Goal: Task Accomplishment & Management: Complete application form

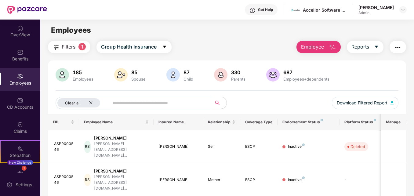
click at [321, 46] on span "Employee" at bounding box center [312, 47] width 23 height 8
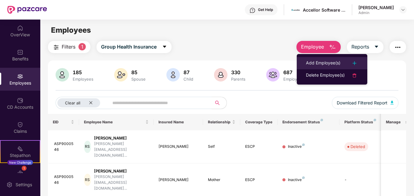
click at [330, 63] on div "Add Employee(s)" at bounding box center [323, 62] width 34 height 7
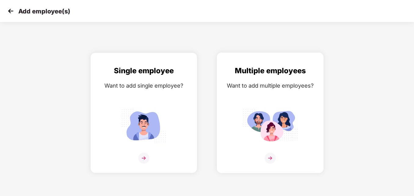
click at [284, 124] on img at bounding box center [270, 125] width 55 height 38
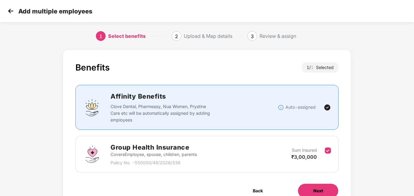
click at [314, 193] on span "Next" at bounding box center [318, 190] width 10 height 7
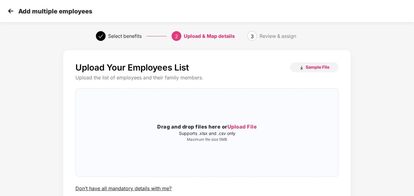
drag, startPoint x: 413, startPoint y: 90, endPoint x: 413, endPoint y: 110, distance: 19.5
click at [413, 110] on div "Upload Your Employees List Sample File Upload the list of employees and their f…" at bounding box center [207, 146] width 414 height 198
click at [236, 128] on span "Upload File" at bounding box center [242, 127] width 30 height 6
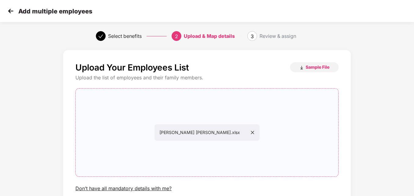
drag, startPoint x: 413, startPoint y: 145, endPoint x: 414, endPoint y: 161, distance: 16.8
click at [413, 161] on html "Add multiple employees Select benefits 2 Upload & Map details 3 Review & assign…" at bounding box center [207, 98] width 414 height 196
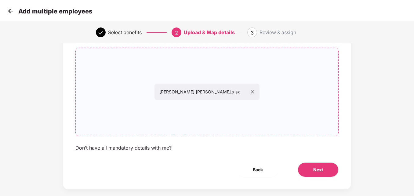
scroll to position [49, 0]
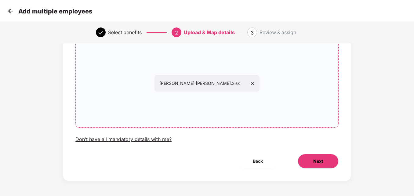
click at [318, 163] on span "Next" at bounding box center [318, 161] width 10 height 7
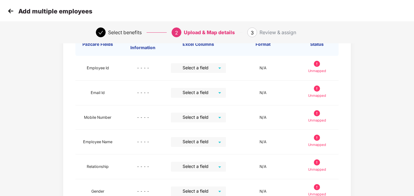
scroll to position [0, 0]
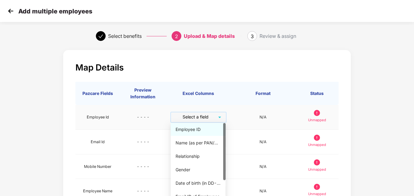
click at [200, 116] on input "search" at bounding box center [196, 116] width 44 height 9
click at [201, 128] on div "Employee ID" at bounding box center [197, 129] width 45 height 7
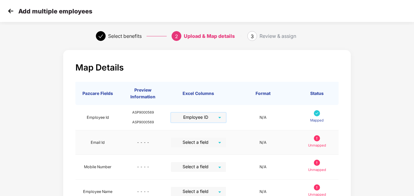
click at [209, 142] on input "search" at bounding box center [196, 142] width 44 height 9
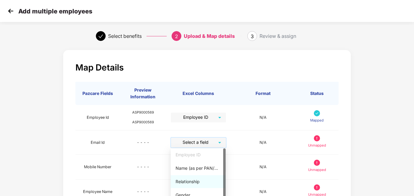
drag, startPoint x: 222, startPoint y: 178, endPoint x: 226, endPoint y: 198, distance: 19.9
click at [226, 196] on html "Add multiple employees Select benefits 2 Upload & Map details 3 Review & assign…" at bounding box center [207, 98] width 414 height 196
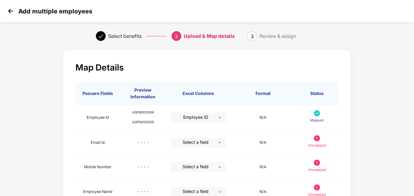
drag, startPoint x: 413, startPoint y: 102, endPoint x: 413, endPoint y: 118, distance: 15.9
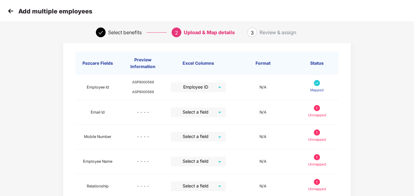
scroll to position [73, 0]
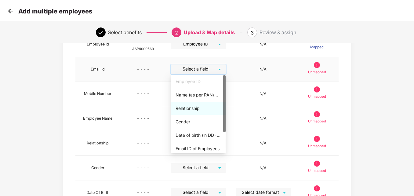
click at [216, 72] on input "search" at bounding box center [196, 68] width 44 height 9
click at [199, 143] on div "Email ID of Employees" at bounding box center [198, 148] width 55 height 13
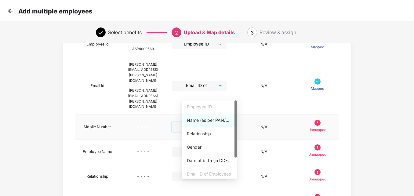
click at [209, 122] on input "search" at bounding box center [197, 126] width 44 height 9
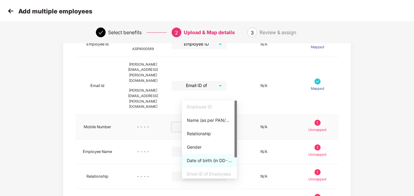
click at [235, 163] on div at bounding box center [235, 139] width 2 height 78
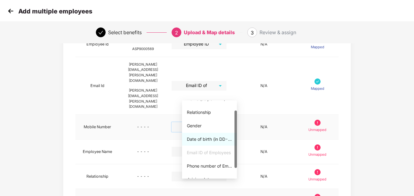
scroll to position [27, 0]
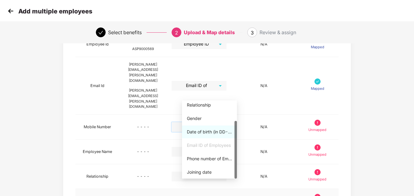
drag, startPoint x: 234, startPoint y: 153, endPoint x: 237, endPoint y: 178, distance: 25.1
click at [237, 123] on body "Add multiple employees Select benefits 2 Upload & Map details 3 Review & assign…" at bounding box center [207, 25] width 414 height 196
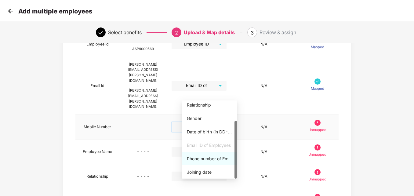
click at [199, 157] on div "Phone number of Employees" at bounding box center [209, 158] width 45 height 7
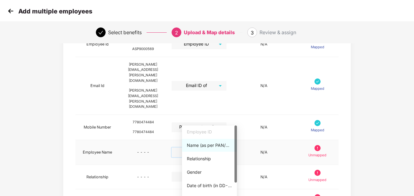
click at [219, 147] on input "search" at bounding box center [197, 151] width 44 height 9
click at [201, 146] on div "Name (as per PAN/Aadhar Card)" at bounding box center [209, 145] width 45 height 7
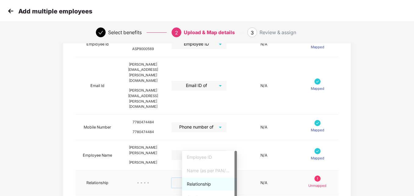
click at [219, 178] on input "search" at bounding box center [197, 182] width 44 height 9
click at [202, 186] on div "Relationship" at bounding box center [209, 184] width 45 height 7
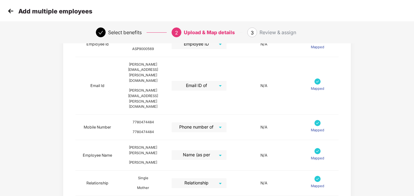
click at [378, 155] on div "Map Details Pazcare Fields Preview Information Excel Columns Format Status Empl…" at bounding box center [206, 148] width 345 height 349
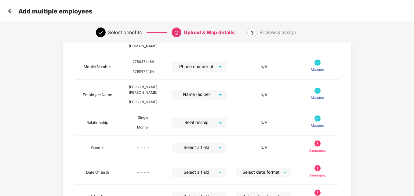
scroll to position [134, 0]
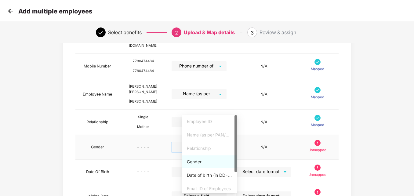
click at [205, 142] on input "search" at bounding box center [197, 146] width 44 height 9
click at [196, 163] on div "Gender" at bounding box center [209, 161] width 45 height 7
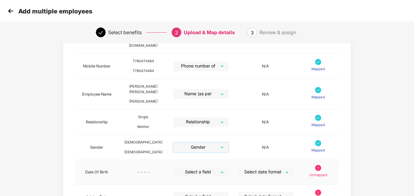
click at [208, 167] on input "search" at bounding box center [199, 171] width 44 height 9
click at [393, 167] on div "Map Details Pazcare Fields Preview Information Excel Columns Format Status Empl…" at bounding box center [207, 88] width 414 height 350
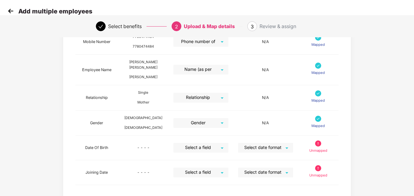
scroll to position [163, 0]
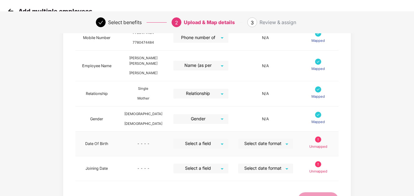
click at [211, 139] on input "search" at bounding box center [199, 143] width 44 height 9
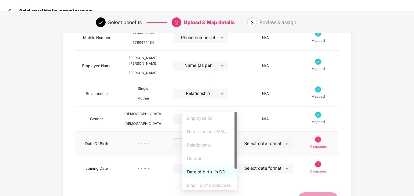
click at [205, 173] on div "Date of birth (in DD-MMM-YYYY format) as per PAN/Aadhar Card" at bounding box center [209, 171] width 45 height 7
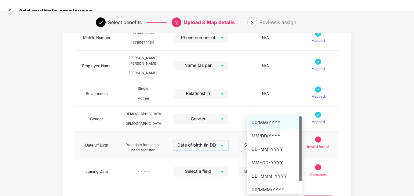
click at [293, 140] on div "Select date format" at bounding box center [265, 145] width 55 height 10
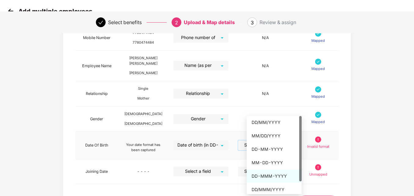
click at [276, 173] on div "DD-MMM-YYYY" at bounding box center [273, 176] width 45 height 7
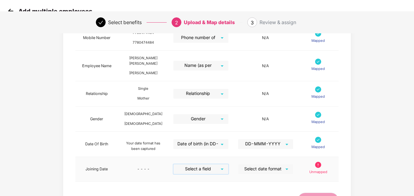
click at [221, 164] on input "search" at bounding box center [199, 168] width 44 height 9
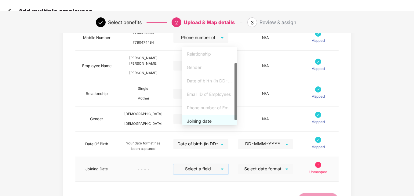
scroll to position [25, 0]
drag, startPoint x: 236, startPoint y: 94, endPoint x: 236, endPoint y: 113, distance: 18.6
click at [236, 113] on div at bounding box center [235, 93] width 2 height 57
click at [211, 121] on div "Joining date" at bounding box center [209, 121] width 45 height 7
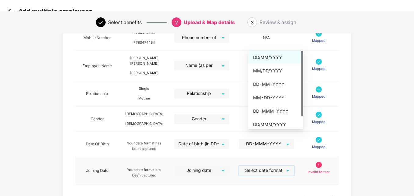
click at [277, 166] on input "search" at bounding box center [264, 170] width 44 height 9
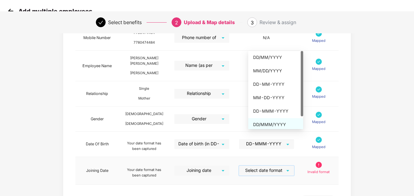
click at [282, 124] on div "DD/MMM/YYYY" at bounding box center [275, 124] width 45 height 7
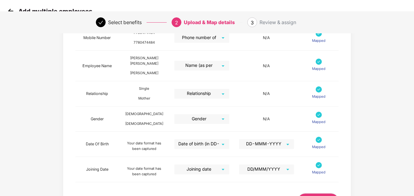
click at [375, 141] on div "Map Details Pazcare Fields Preview Information Excel Columns Format Status Empl…" at bounding box center [206, 59] width 345 height 351
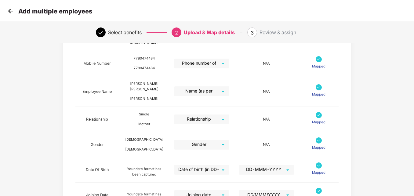
scroll to position [164, 0]
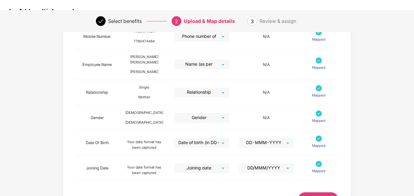
click at [314, 196] on span "Next" at bounding box center [318, 199] width 10 height 7
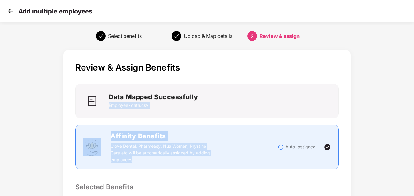
scroll to position [0, 1]
drag, startPoint x: 413, startPoint y: 92, endPoint x: 415, endPoint y: 147, distance: 54.9
click at [413, 147] on html "Add multiple employees Select benefits Upload & Map details 3 Review & assign R…" at bounding box center [207, 98] width 414 height 196
drag, startPoint x: 415, startPoint y: 147, endPoint x: 379, endPoint y: 152, distance: 36.0
click at [379, 152] on div "Review & Assign Benefits Data Mapped Successfully Employee-data.csv Affinity Be…" at bounding box center [207, 197] width 414 height 300
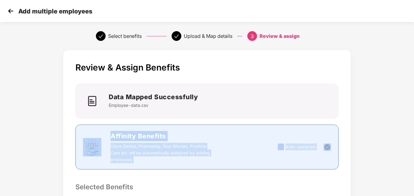
drag, startPoint x: 413, startPoint y: 104, endPoint x: 415, endPoint y: 143, distance: 39.4
click at [413, 143] on html "Add multiple employees Select benefits Upload & Map details 3 Review & assign R…" at bounding box center [207, 98] width 414 height 196
drag, startPoint x: 414, startPoint y: 143, endPoint x: 388, endPoint y: 142, distance: 25.9
click at [388, 142] on div "Review & Assign Benefits Data Mapped Successfully Employee-data.csv Affinity Be…" at bounding box center [207, 197] width 414 height 300
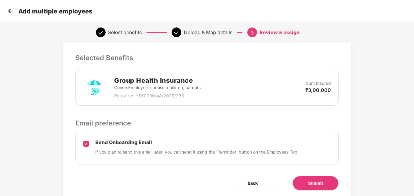
scroll to position [151, 1]
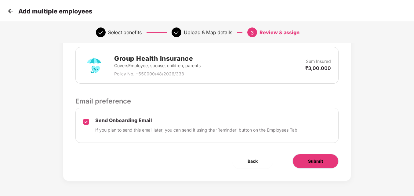
click at [304, 163] on button "Submit" at bounding box center [315, 161] width 46 height 15
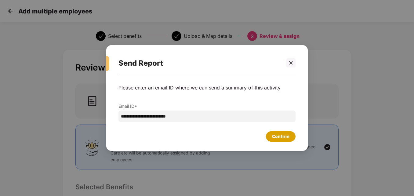
click at [279, 136] on div "Confirm" at bounding box center [280, 136] width 17 height 7
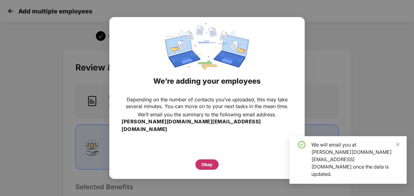
click at [204, 161] on div "Okay" at bounding box center [206, 164] width 11 height 7
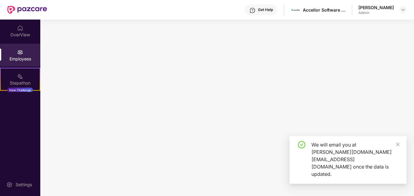
scroll to position [0, 0]
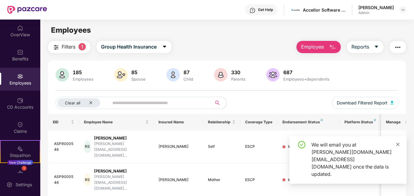
click at [397, 146] on icon "close" at bounding box center [397, 143] width 3 height 3
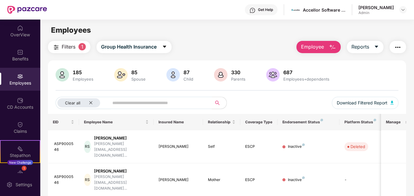
click at [169, 104] on input "text" at bounding box center [157, 102] width 91 height 9
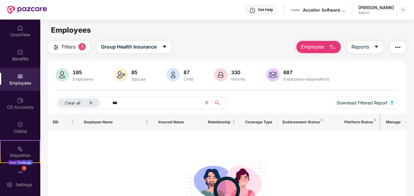
type input "***"
click at [20, 83] on div "Employees" at bounding box center [20, 83] width 40 height 6
click at [315, 52] on button "Employee" at bounding box center [318, 47] width 44 height 12
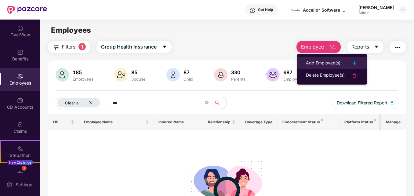
click at [319, 59] on li "Add Employee(s)" at bounding box center [331, 63] width 70 height 12
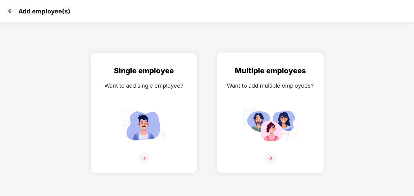
click at [282, 103] on div "Multiple employees Want to add multiple employees?" at bounding box center [270, 118] width 94 height 106
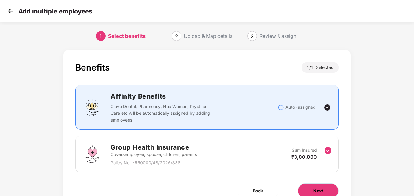
click at [311, 189] on button "Next" at bounding box center [317, 190] width 41 height 15
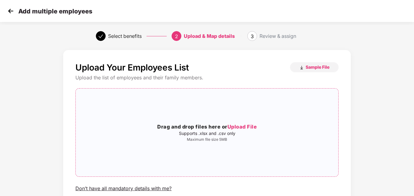
click at [244, 126] on span "Upload File" at bounding box center [242, 127] width 30 height 6
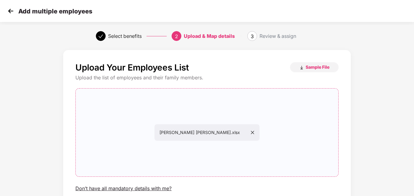
click at [402, 162] on div "Upload Your Employees List Sample File Upload the list of employees and their f…" at bounding box center [207, 146] width 414 height 198
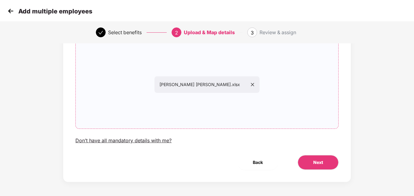
scroll to position [49, 0]
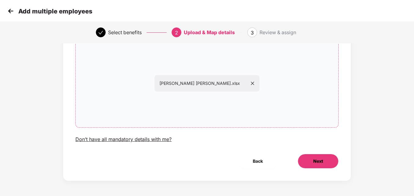
click at [314, 162] on span "Next" at bounding box center [318, 161] width 10 height 7
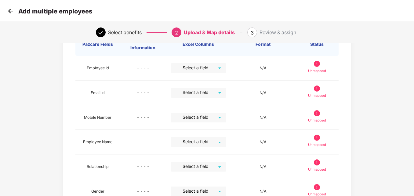
scroll to position [0, 0]
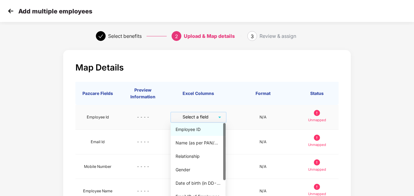
click at [208, 114] on input "search" at bounding box center [196, 116] width 44 height 9
click at [184, 131] on div "Employee ID" at bounding box center [197, 129] width 45 height 7
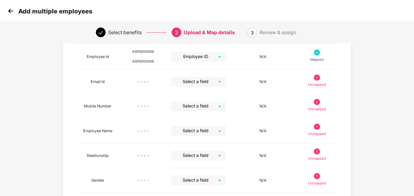
scroll to position [61, 0]
click at [193, 81] on input "search" at bounding box center [196, 81] width 44 height 9
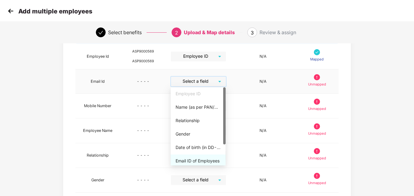
click at [208, 158] on div "Email ID of Employees" at bounding box center [197, 160] width 45 height 7
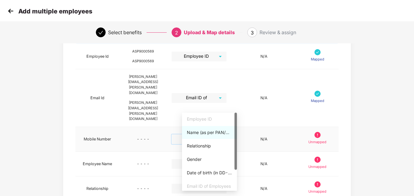
click at [198, 134] on input "search" at bounding box center [197, 138] width 44 height 9
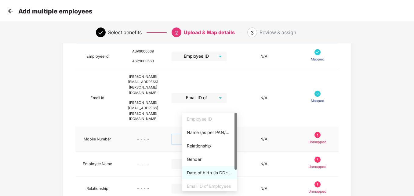
click at [236, 176] on div at bounding box center [235, 152] width 2 height 78
click at [235, 174] on div at bounding box center [235, 152] width 2 height 78
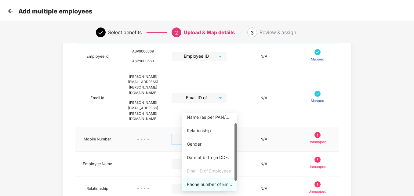
scroll to position [27, 0]
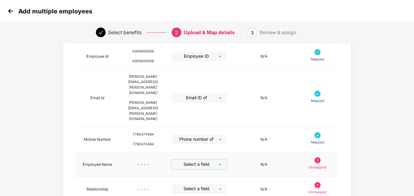
click at [207, 160] on input "search" at bounding box center [197, 164] width 44 height 9
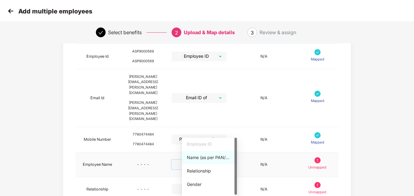
click at [198, 156] on div "Name (as per PAN/Aadhar Card)" at bounding box center [209, 157] width 45 height 7
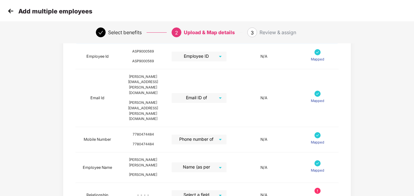
click at [383, 130] on div "Map Details Pazcare Fields Preview Information Excel Columns Format Status Empl…" at bounding box center [207, 160] width 414 height 348
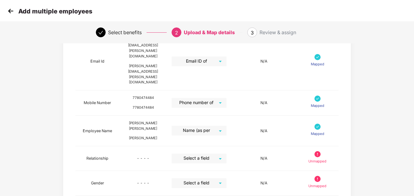
scroll to position [110, 0]
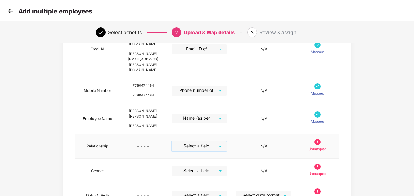
click at [213, 141] on input "search" at bounding box center [197, 145] width 44 height 9
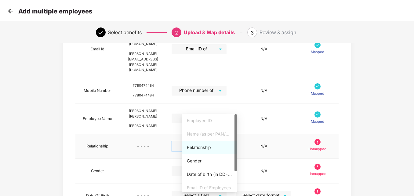
click at [199, 148] on div "Relationship" at bounding box center [209, 147] width 45 height 7
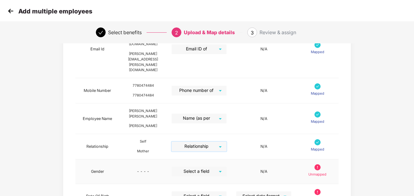
click at [199, 167] on input "search" at bounding box center [197, 171] width 44 height 9
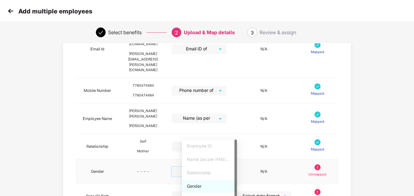
click at [196, 187] on div "Gender" at bounding box center [209, 186] width 45 height 7
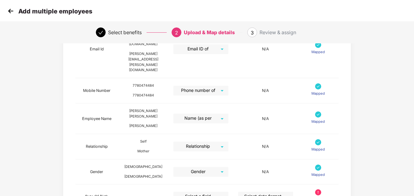
click at [387, 123] on div "Map Details Pazcare Fields Preview Information Excel Columns Format Status Empl…" at bounding box center [207, 112] width 414 height 350
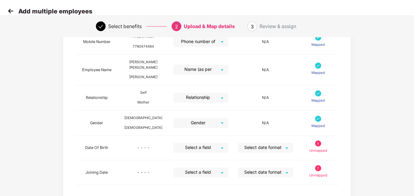
scroll to position [163, 0]
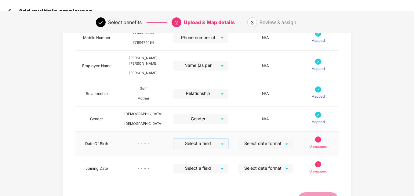
click at [204, 139] on input "search" at bounding box center [199, 143] width 44 height 9
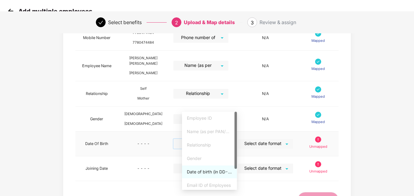
click at [212, 175] on div "Date of birth (in DD-MMM-YYYY format) as per PAN/Aadhar Card" at bounding box center [209, 171] width 45 height 7
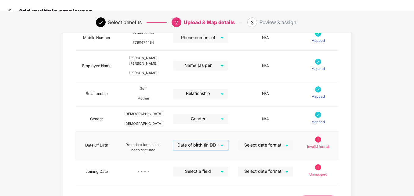
click at [285, 140] on input "search" at bounding box center [263, 144] width 44 height 9
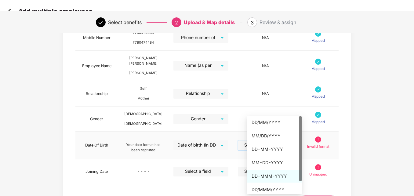
click at [273, 178] on div "DD-MMM-YYYY" at bounding box center [273, 176] width 45 height 7
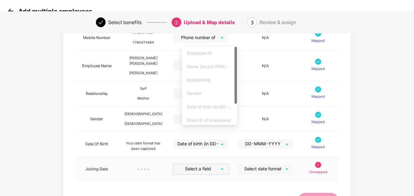
click at [211, 164] on input "search" at bounding box center [199, 168] width 44 height 9
click at [236, 109] on div at bounding box center [235, 86] width 2 height 78
drag, startPoint x: 236, startPoint y: 109, endPoint x: 232, endPoint y: 125, distance: 16.5
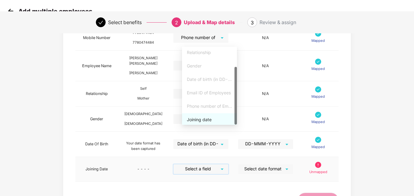
scroll to position [27, 0]
drag, startPoint x: 235, startPoint y: 99, endPoint x: 236, endPoint y: 119, distance: 19.8
click at [236, 119] on div at bounding box center [235, 96] width 2 height 58
click at [204, 119] on div "Joining date" at bounding box center [209, 119] width 45 height 7
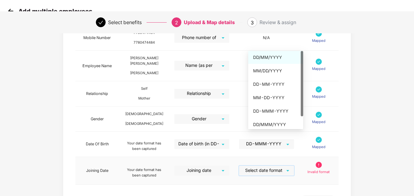
click at [283, 166] on input "search" at bounding box center [264, 170] width 44 height 9
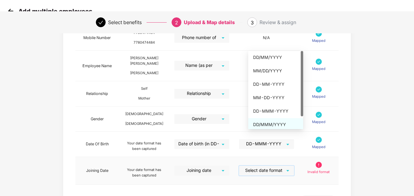
click at [275, 124] on div "DD/MMM/YYYY" at bounding box center [275, 124] width 45 height 7
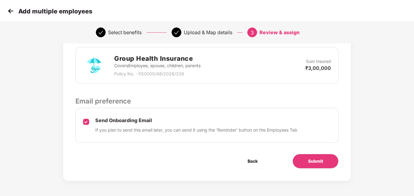
scroll to position [0, 0]
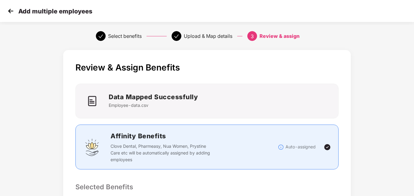
click at [392, 119] on div "Review & Assign Benefits Data Mapped Successfully Employee-data.csv Affinity Be…" at bounding box center [207, 197] width 414 height 300
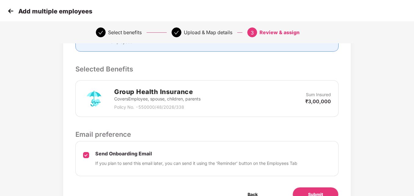
scroll to position [122, 0]
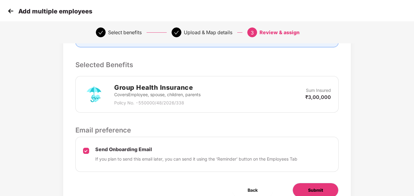
click at [310, 190] on span "Submit" at bounding box center [315, 190] width 15 height 7
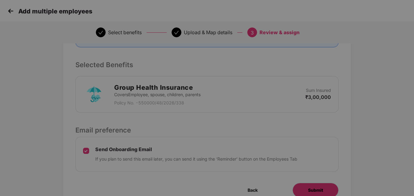
scroll to position [0, 0]
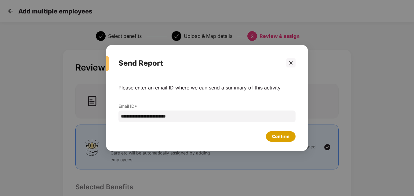
click at [275, 137] on div "Confirm" at bounding box center [280, 136] width 17 height 7
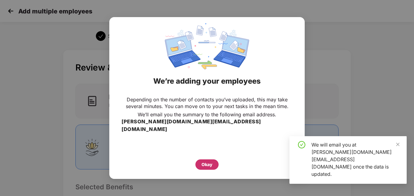
click at [201, 162] on div "Okay" at bounding box center [206, 164] width 11 height 7
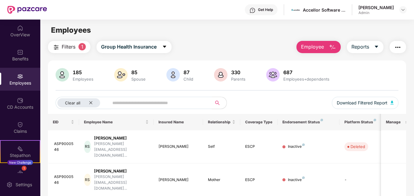
click at [121, 103] on input "text" at bounding box center [157, 102] width 91 height 9
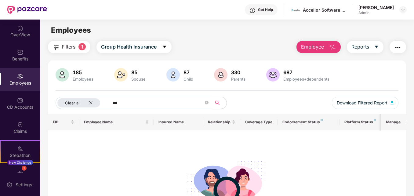
click at [117, 100] on input "***" at bounding box center [157, 102] width 91 height 9
paste input "*******"
type input "**********"
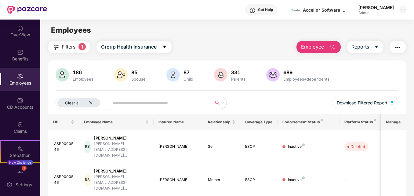
click at [124, 101] on input "text" at bounding box center [157, 102] width 91 height 9
paste input "**********"
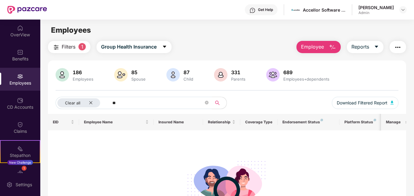
type input "*"
type input "**********"
click at [124, 101] on input "**********" at bounding box center [157, 102] width 91 height 9
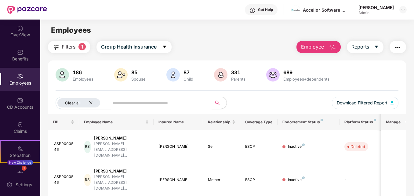
click at [146, 102] on input "text" at bounding box center [157, 102] width 91 height 9
paste input "**********"
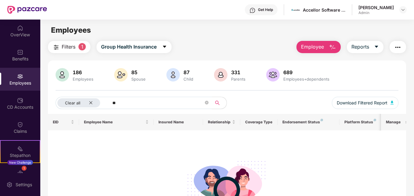
type input "*"
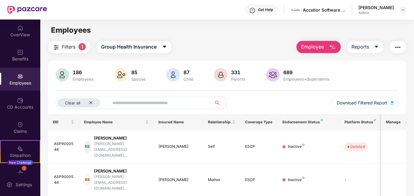
click at [131, 101] on input "text" at bounding box center [157, 102] width 91 height 9
paste input "**********"
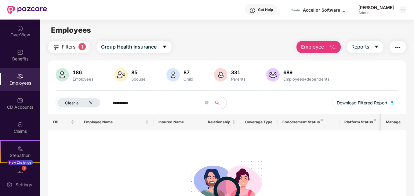
type input "**********"
